Goal: Information Seeking & Learning: Get advice/opinions

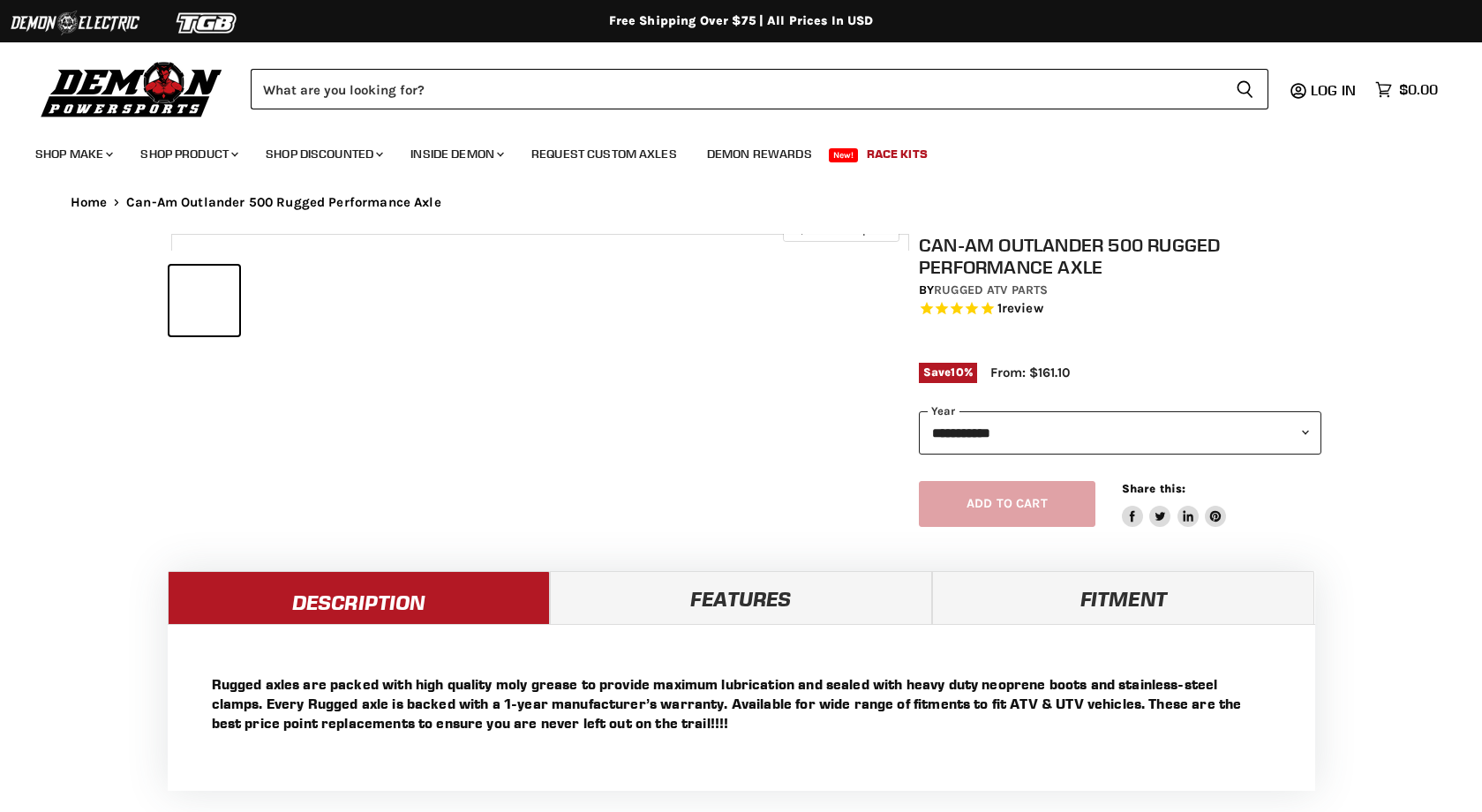
select select "******"
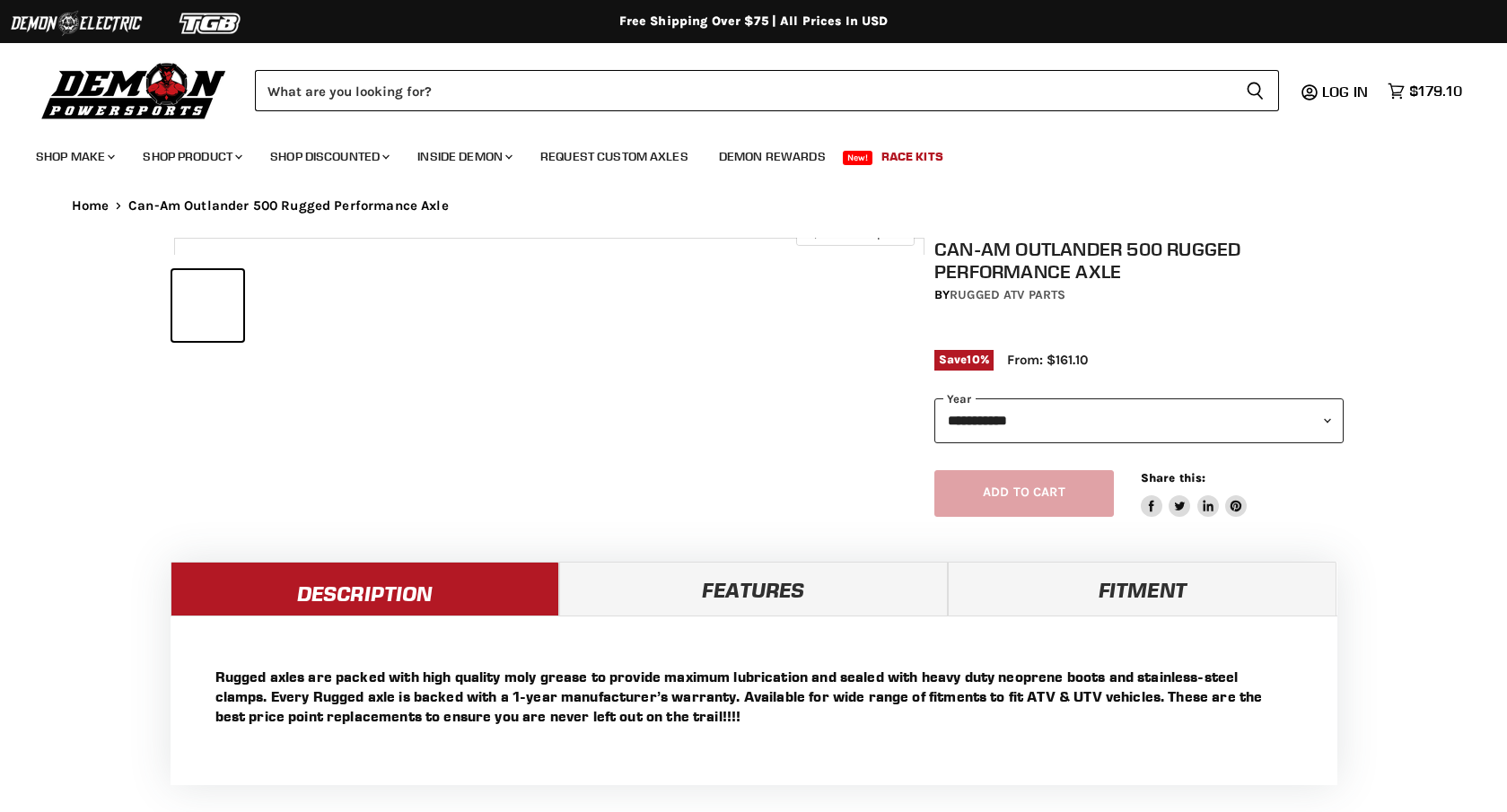
select select "******"
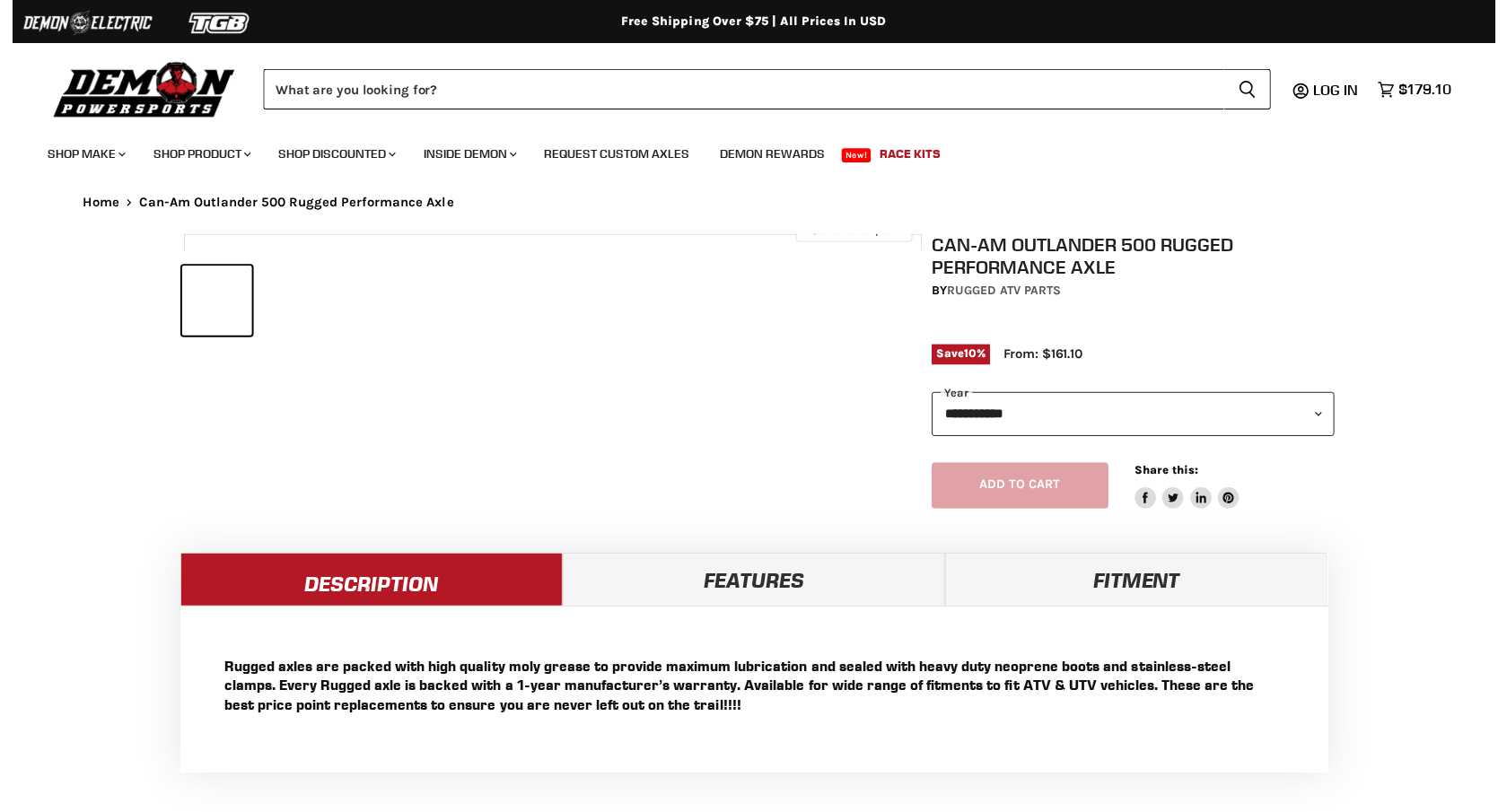
select select "******"
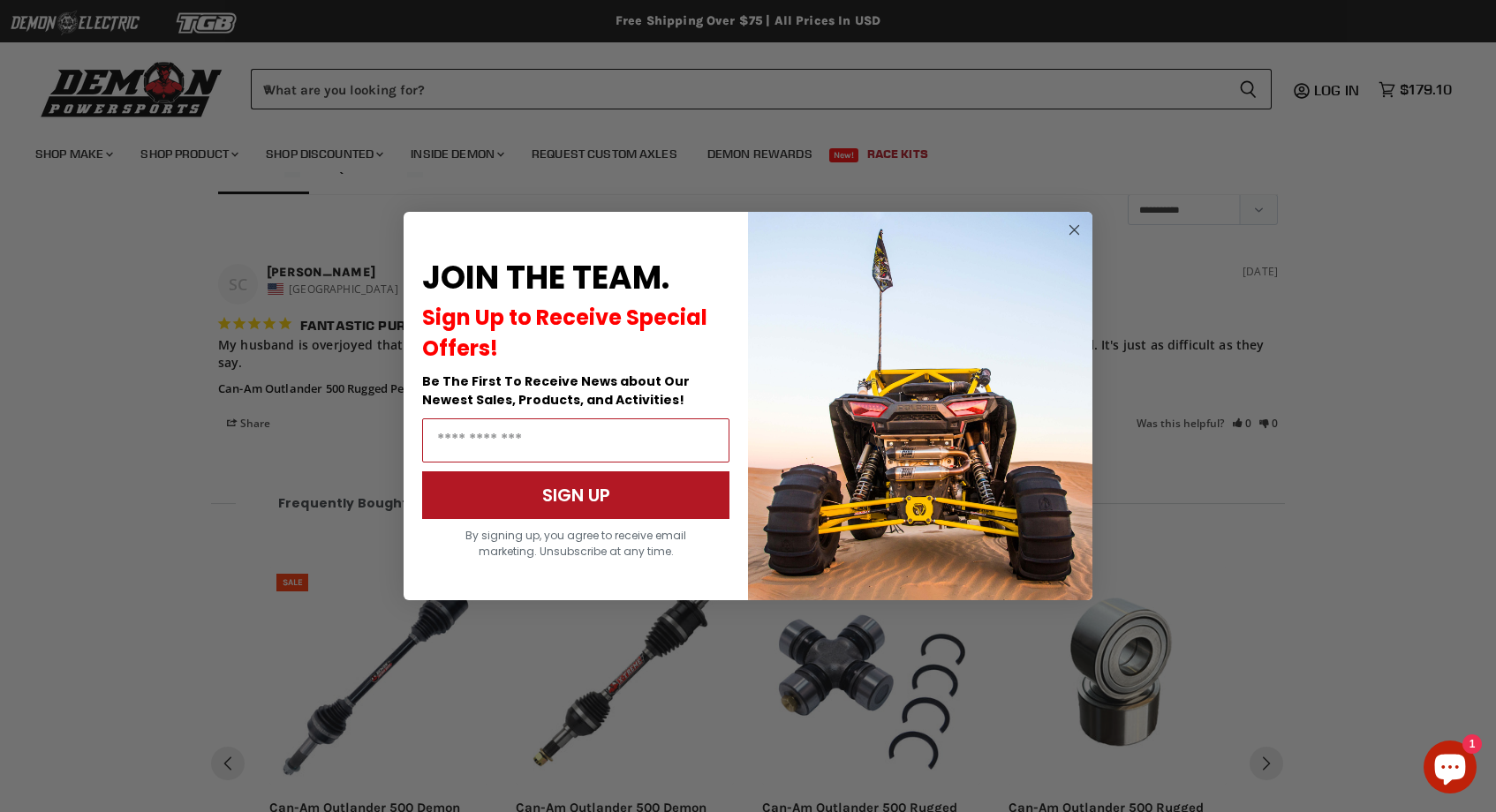
scroll to position [1403, 0]
